Goal: Ask a question

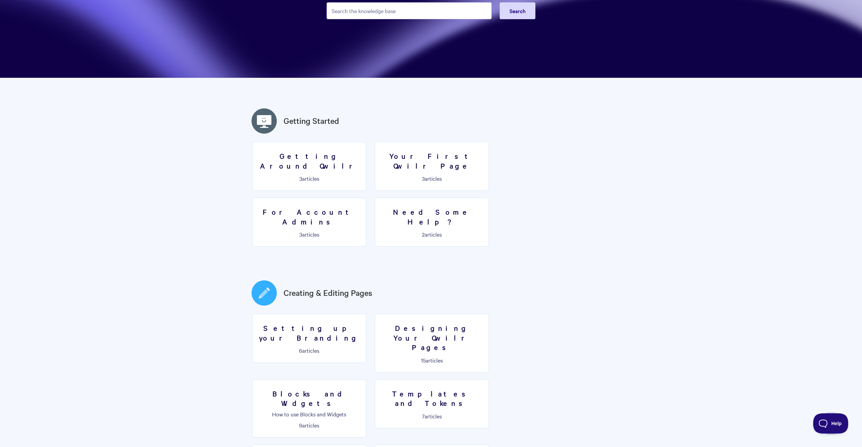
scroll to position [109, 0]
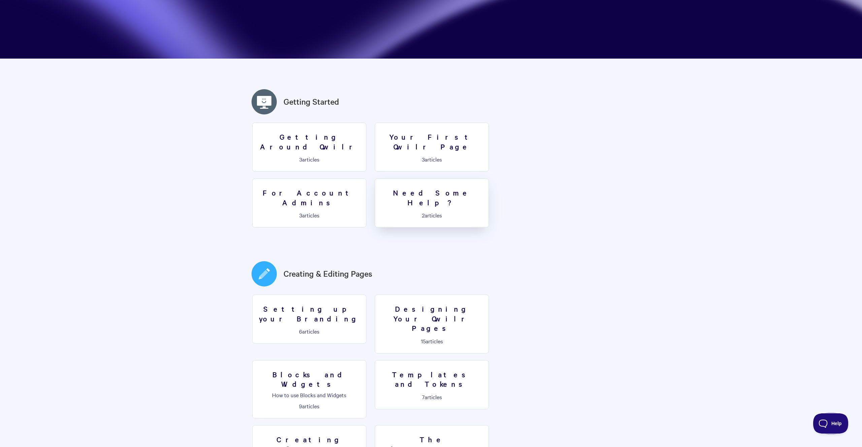
click at [379, 188] on h3 "Need Some Help?" at bounding box center [431, 197] width 105 height 19
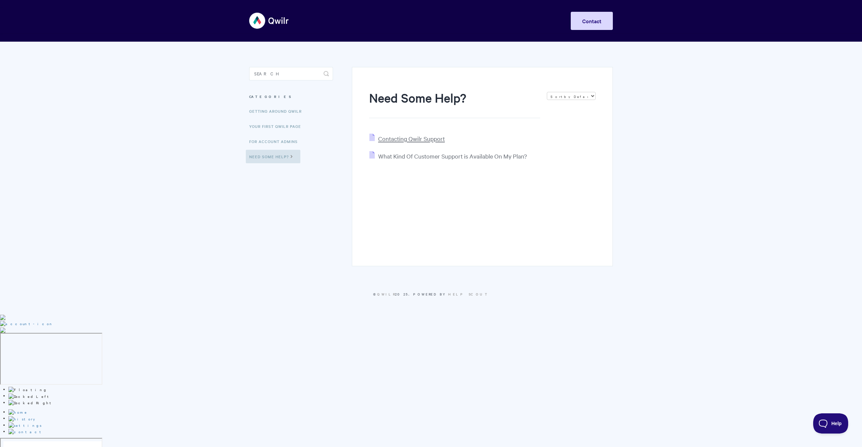
click at [416, 137] on span "Contacting Qwilr Support" at bounding box center [411, 139] width 67 height 8
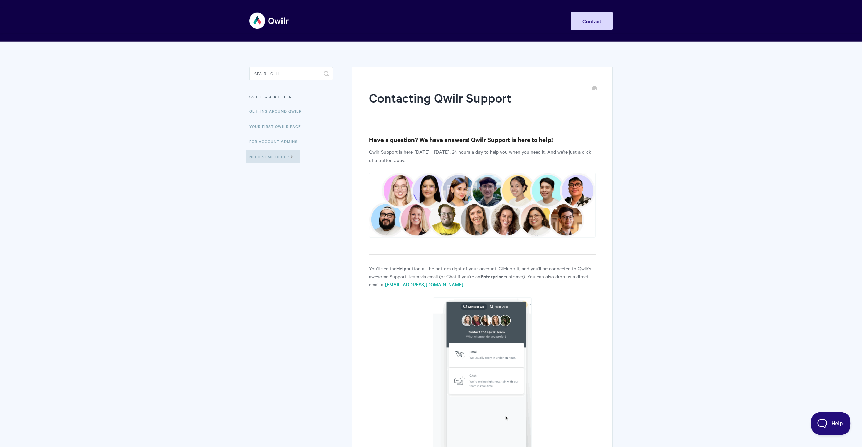
click at [830, 424] on span "Help" at bounding box center [828, 422] width 35 height 5
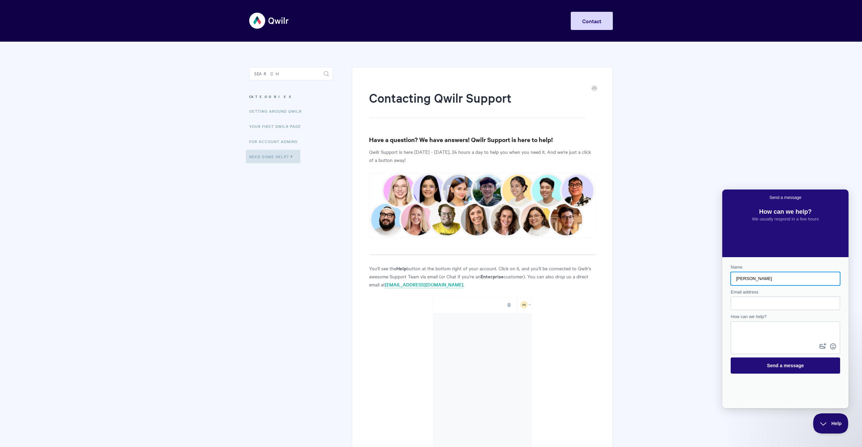
type input "[PERSON_NAME]"
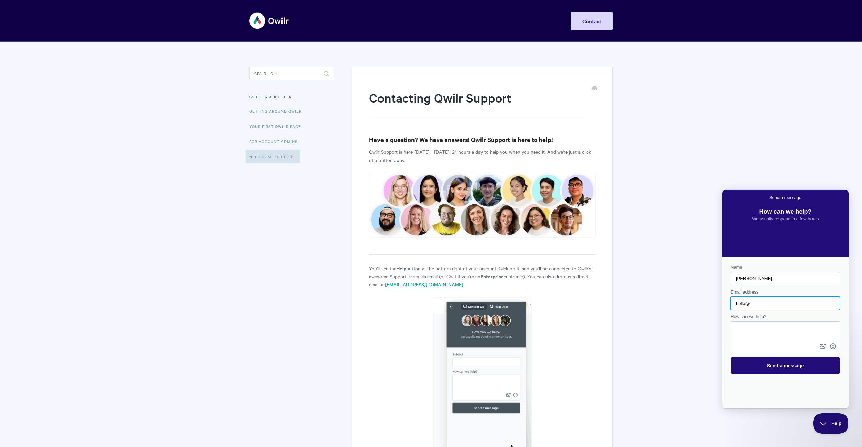
type input "[EMAIL_ADDRESS][DOMAIN_NAME]"
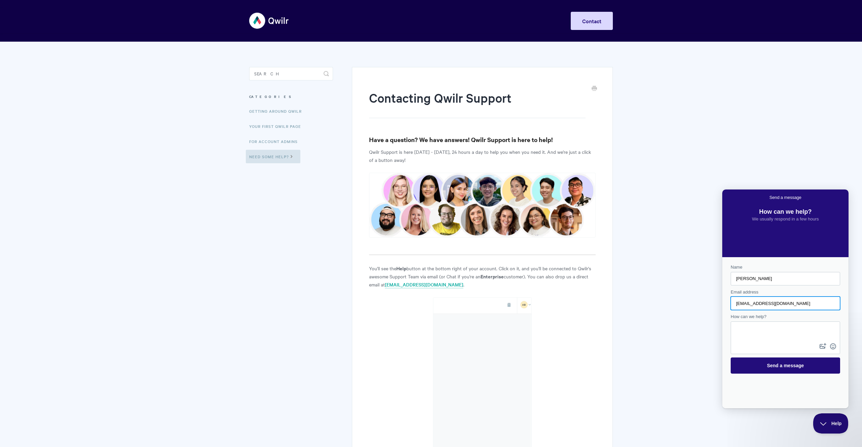
click at [771, 325] on textarea "How can we help?" at bounding box center [785, 332] width 108 height 20
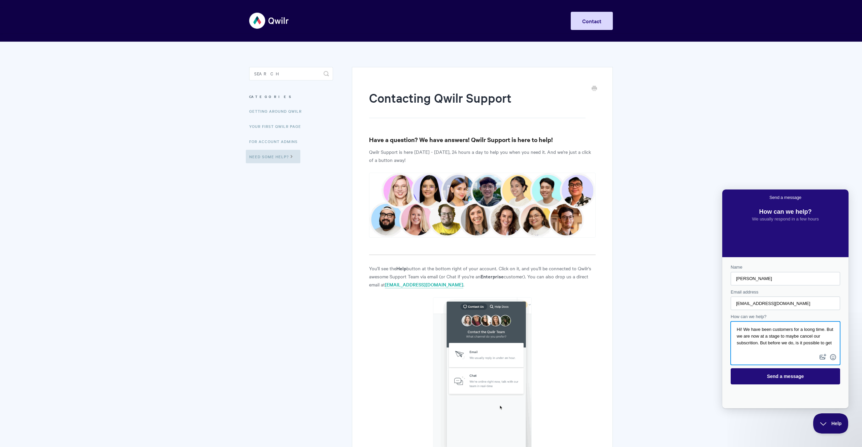
scroll to position [0, 0]
click at [755, 349] on textarea "Hi! We have been customers for a loong time. But we are now at a stage to maybe…" at bounding box center [785, 337] width 108 height 30
click at [795, 353] on div "Contact form" at bounding box center [784, 342] width 109 height 43
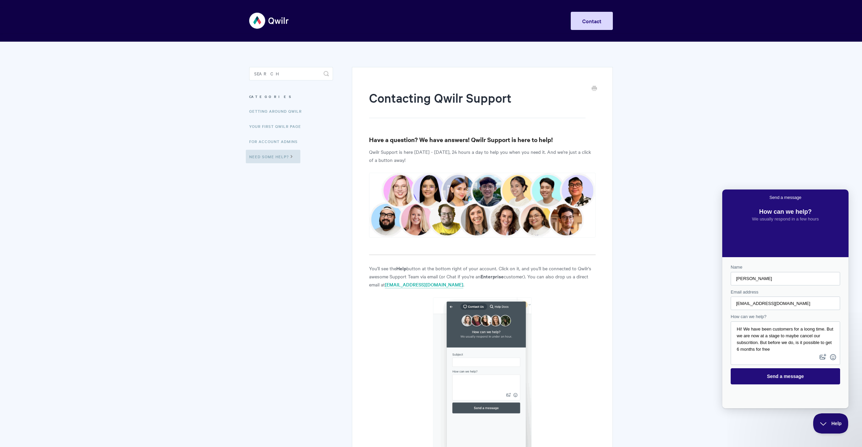
click at [784, 353] on div "Contact form" at bounding box center [784, 342] width 109 height 43
click at [781, 349] on textarea "Hi! We have been customers for a loong time. But we are now at a stage to maybe…" at bounding box center [785, 337] width 108 height 30
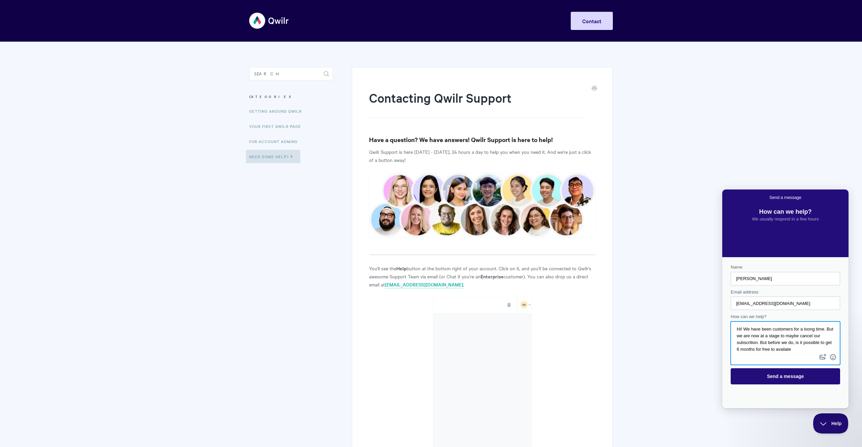
click at [795, 350] on textarea "Hi! We have been customers for a loong time. But we are now at a stage to maybe…" at bounding box center [785, 337] width 108 height 30
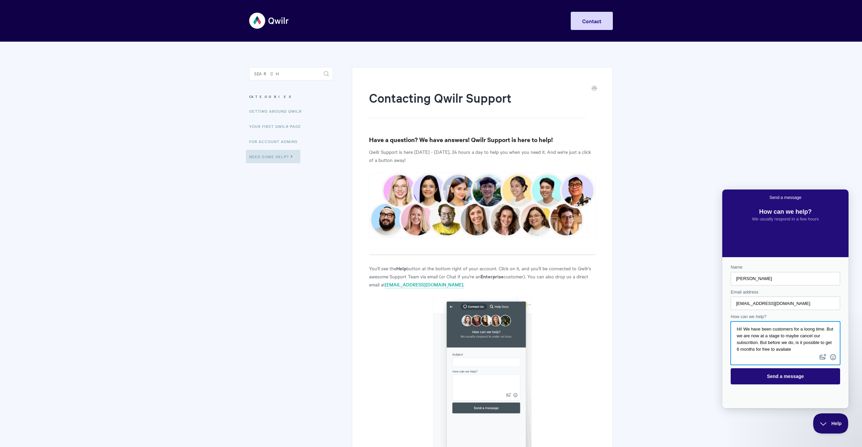
click at [795, 350] on textarea "Hi! We have been customers for a loong time. But we are now at a stage to maybe…" at bounding box center [785, 337] width 108 height 30
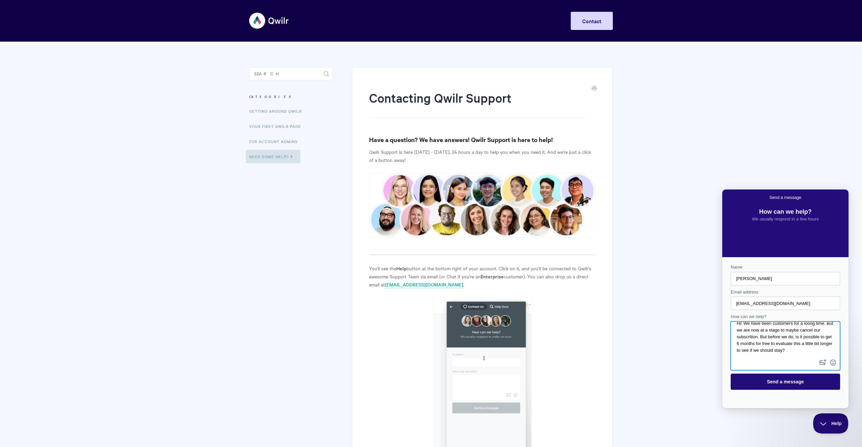
click at [800, 329] on textarea "Hi! We have been customers for a loong time. But we are now at a stage to maybe…" at bounding box center [785, 340] width 108 height 36
click at [802, 330] on textarea "Hi! We have been customers for a loong time. But we are now at a stage to maybe…" at bounding box center [785, 340] width 108 height 36
click at [754, 337] on textarea "Hi! We have been customers for a loong time. But we are now at a stage to cance…" at bounding box center [785, 340] width 108 height 36
click at [777, 343] on textarea "Hi! We have been customers for a loong time. But we are now at a stage to cance…" at bounding box center [785, 340] width 108 height 36
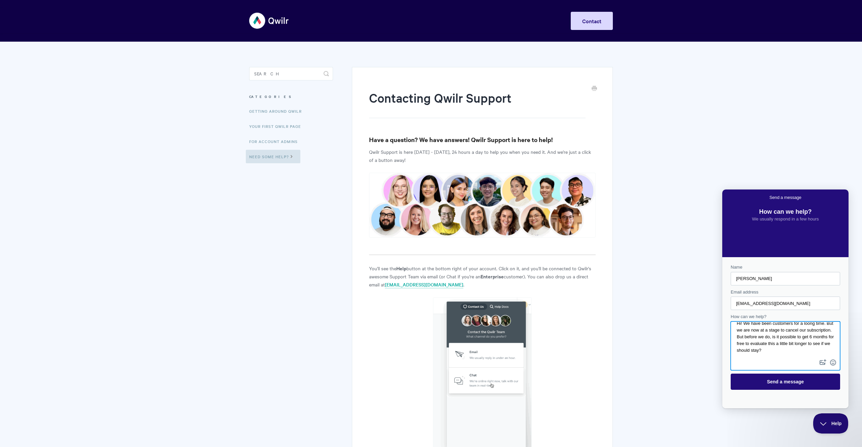
click at [807, 352] on textarea "Hi! We have been customers for a loong time. But we are now at a stage to cance…" at bounding box center [785, 340] width 108 height 36
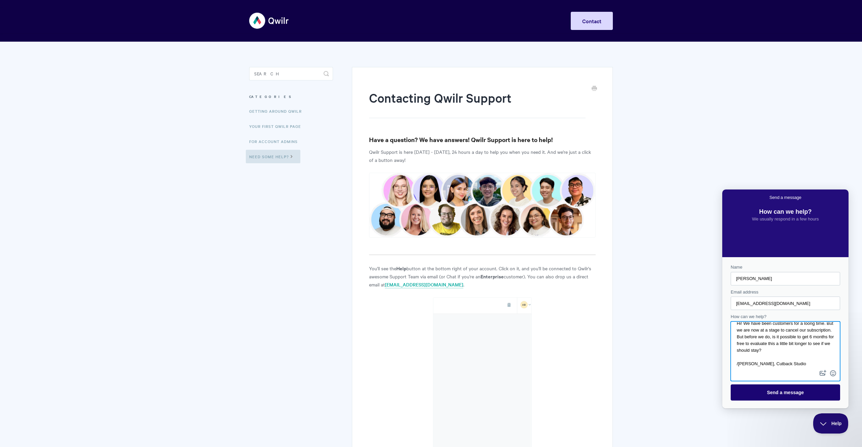
type textarea "Hi! We have been customers for a loong time. But we are now at a stage to cance…"
click at [803, 393] on span "Send a message" at bounding box center [785, 392] width 37 height 5
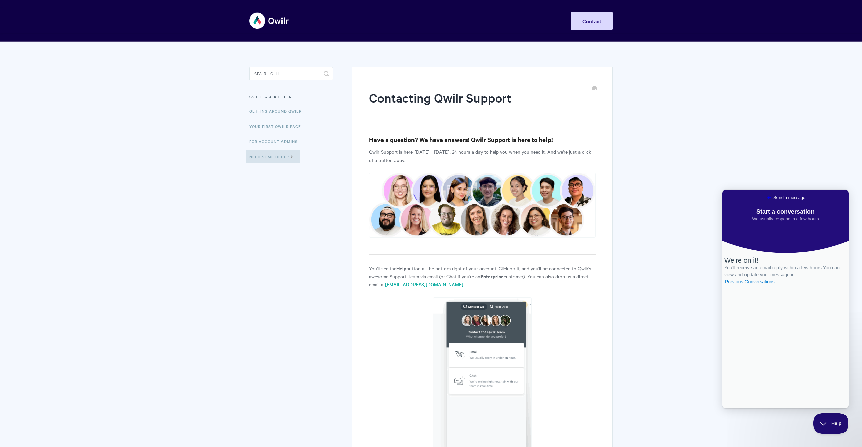
click at [765, 201] on span "Go back" at bounding box center [769, 198] width 8 height 8
